Goal: Find specific page/section: Find specific page/section

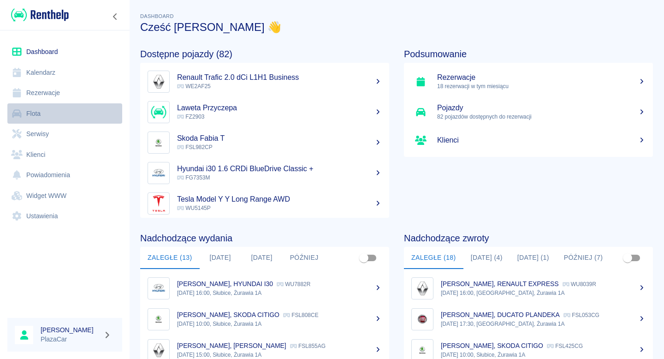
click at [62, 109] on link "Flota" at bounding box center [64, 113] width 115 height 21
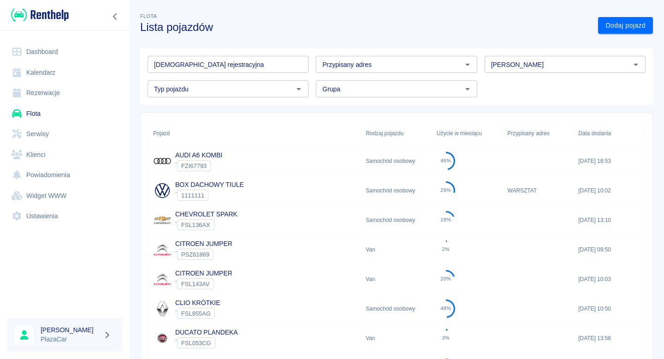
click at [210, 66] on input "[DEMOGRAPHIC_DATA] rejestracyjna" at bounding box center [228, 64] width 161 height 17
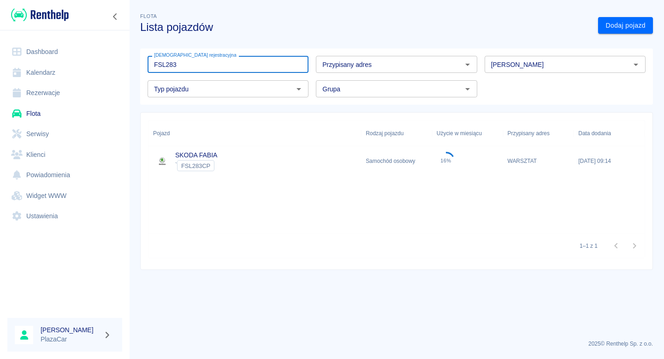
type input "FSL283"
click at [50, 142] on link "Serwisy" at bounding box center [64, 134] width 115 height 21
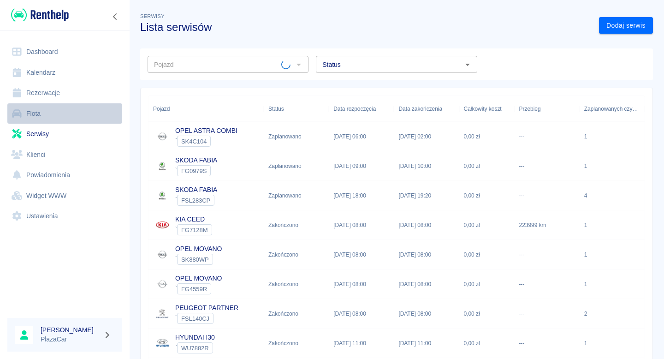
click at [73, 107] on link "Flota" at bounding box center [64, 113] width 115 height 21
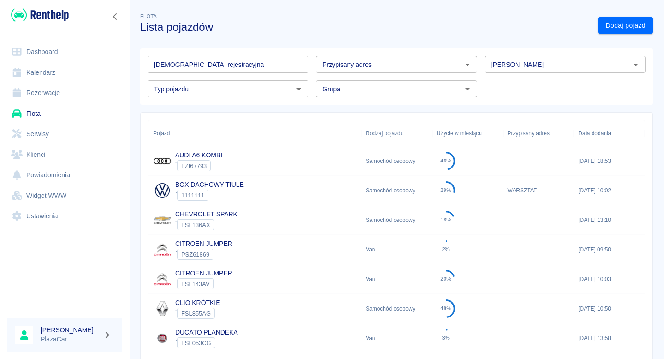
click at [185, 57] on div "[DEMOGRAPHIC_DATA] rejestracyjna Tablica rejestracyjna" at bounding box center [228, 64] width 161 height 17
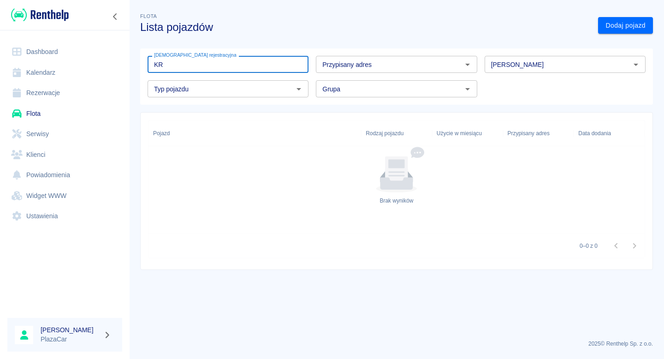
type input "K"
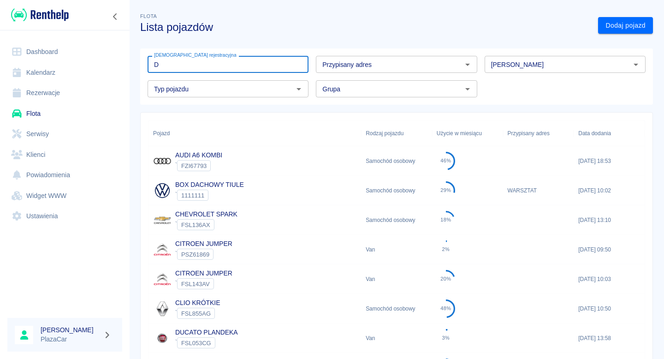
type input "DW"
